Goal: Find contact information: Find contact information

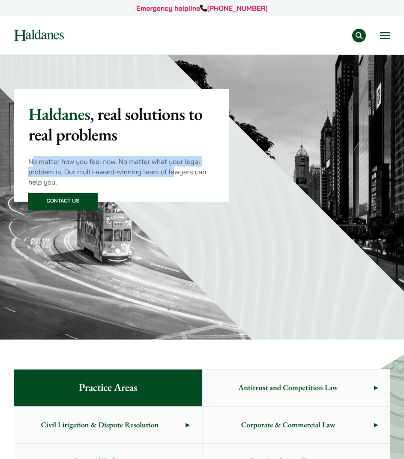
drag, startPoint x: 30, startPoint y: 164, endPoint x: 176, endPoint y: 173, distance: 145.9
click at [172, 173] on p "No matter how you feel now. No matter what your legal problem is. Our multi-awa…" at bounding box center [121, 171] width 186 height 31
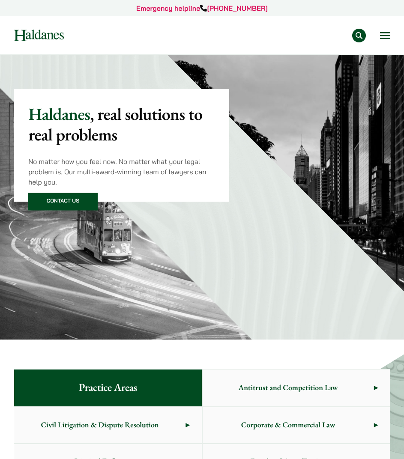
click at [177, 173] on p "No matter how you feel now. No matter what your legal problem is. Our multi-awa…" at bounding box center [121, 171] width 186 height 31
drag, startPoint x: 40, startPoint y: 171, endPoint x: 123, endPoint y: 176, distance: 83.2
click at [123, 176] on p "No matter how you feel now. No matter what your legal problem is. Our multi-awa…" at bounding box center [121, 171] width 186 height 31
drag, startPoint x: 130, startPoint y: 176, endPoint x: 130, endPoint y: 185, distance: 8.1
click at [130, 177] on p "No matter how you feel now. No matter what your legal problem is. Our multi-awa…" at bounding box center [121, 171] width 186 height 31
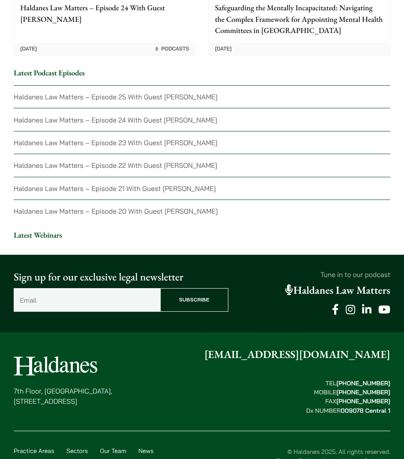
scroll to position [2042, 0]
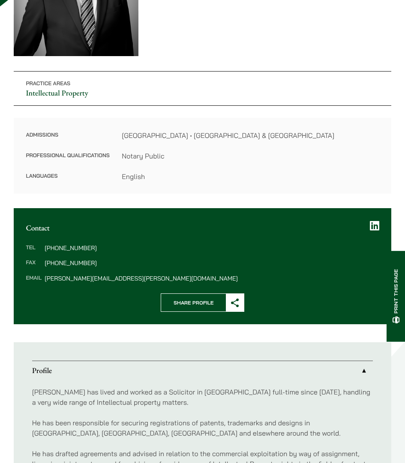
scroll to position [171, 0]
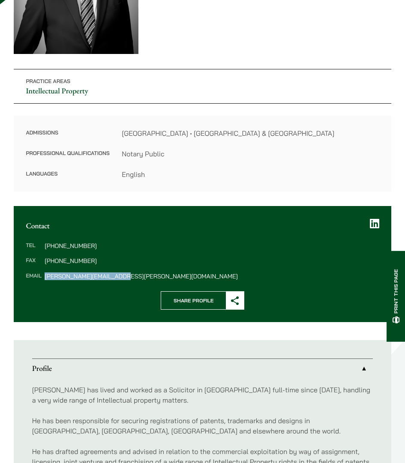
drag, startPoint x: 127, startPoint y: 275, endPoint x: 54, endPoint y: 282, distance: 73.6
click at [44, 276] on dl "Tel [PHONE_NUMBER] Fax [PHONE_NUMBER] Email [PERSON_NAME][EMAIL_ADDRESS][PERSON…" at bounding box center [202, 261] width 353 height 36
copy dd "[PERSON_NAME][EMAIL_ADDRESS][PERSON_NAME][DOMAIN_NAME]"
